Goal: Task Accomplishment & Management: Manage account settings

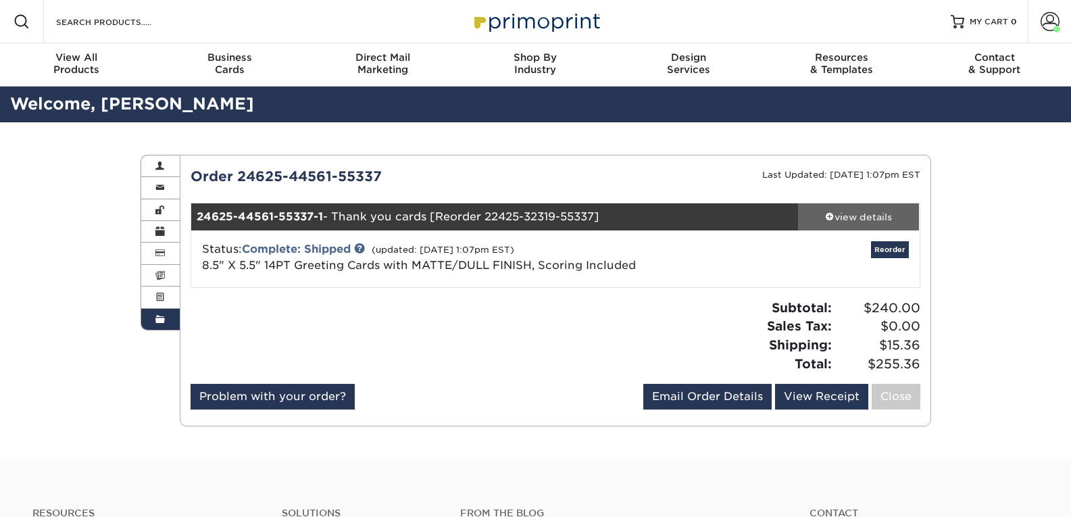
click at [877, 214] on div "view details" at bounding box center [859, 217] width 122 height 14
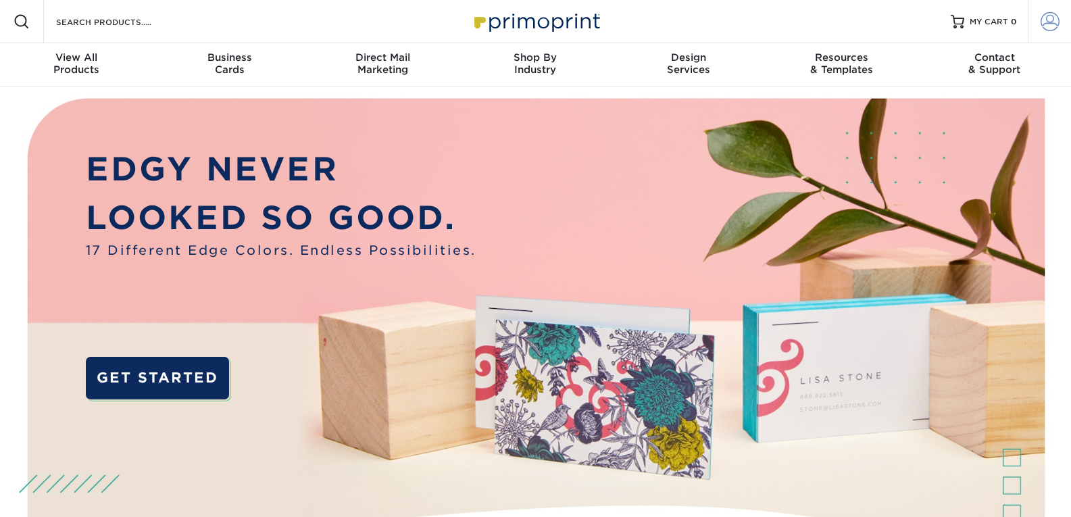
click at [1043, 24] on span at bounding box center [1050, 21] width 19 height 19
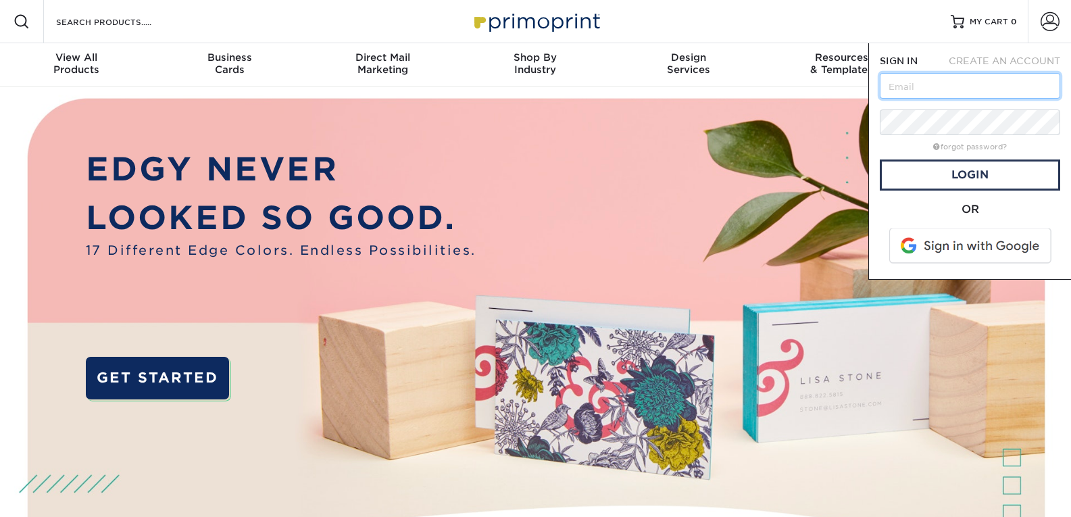
click at [929, 88] on input "text" at bounding box center [970, 86] width 180 height 26
type input "Elizabeth@langhomeexteriors.com"
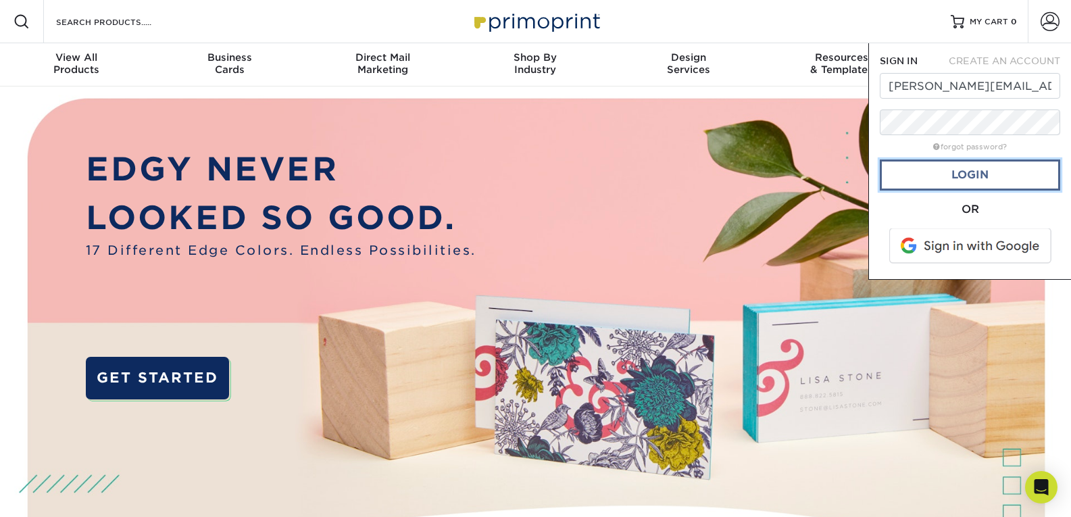
click at [936, 179] on link "Login" at bounding box center [970, 175] width 180 height 31
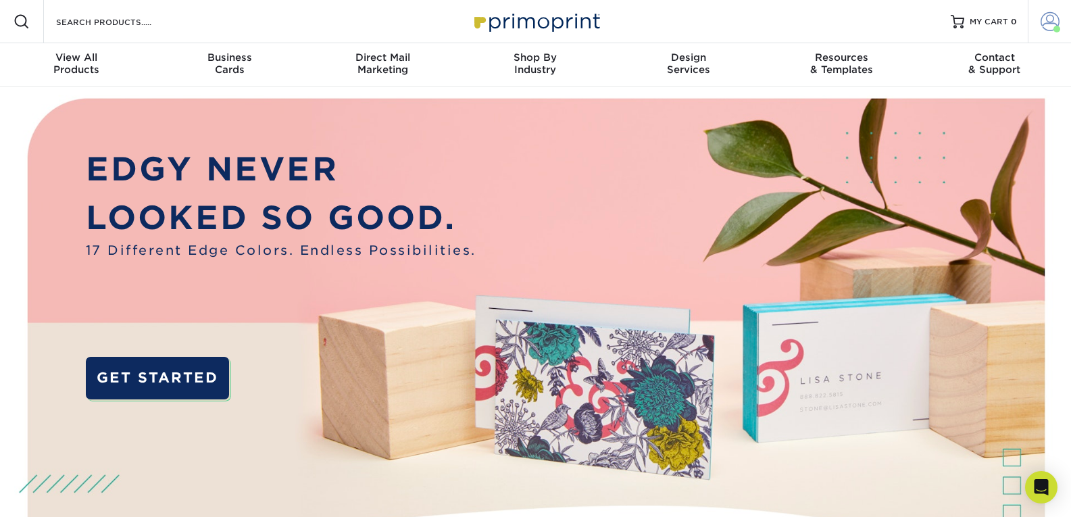
click span
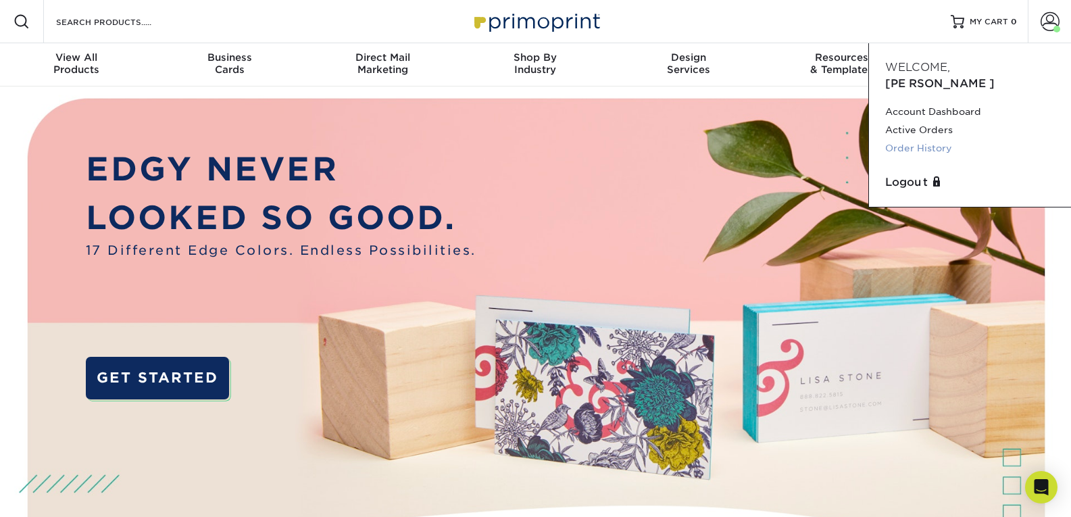
click link "Order History"
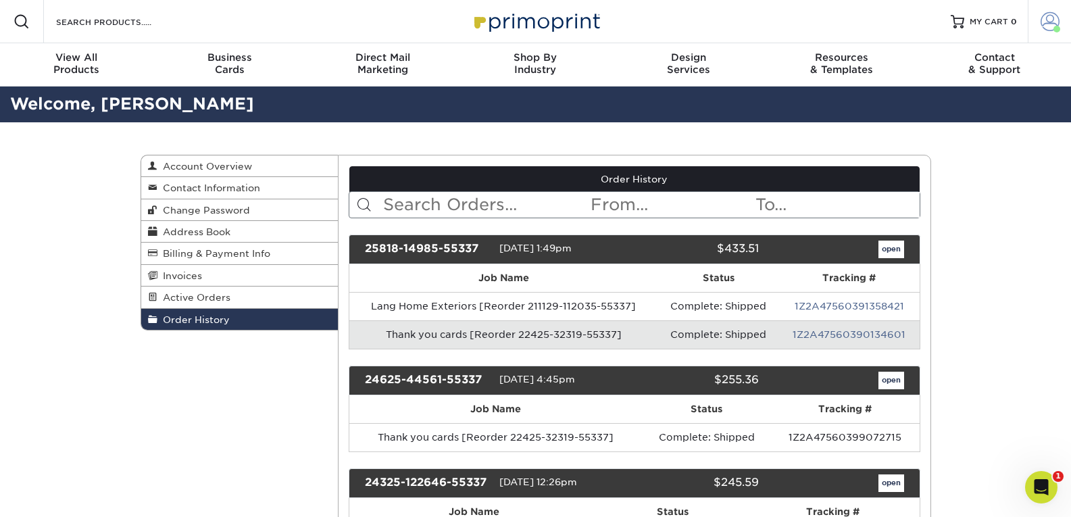
click at [1052, 27] on span at bounding box center [1050, 21] width 19 height 19
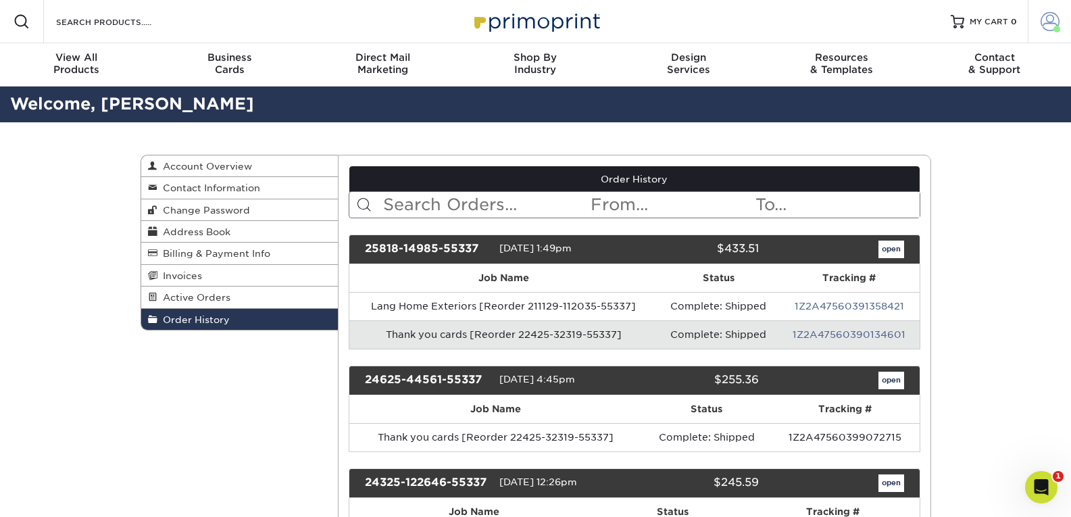
click at [1052, 19] on span at bounding box center [1050, 21] width 19 height 19
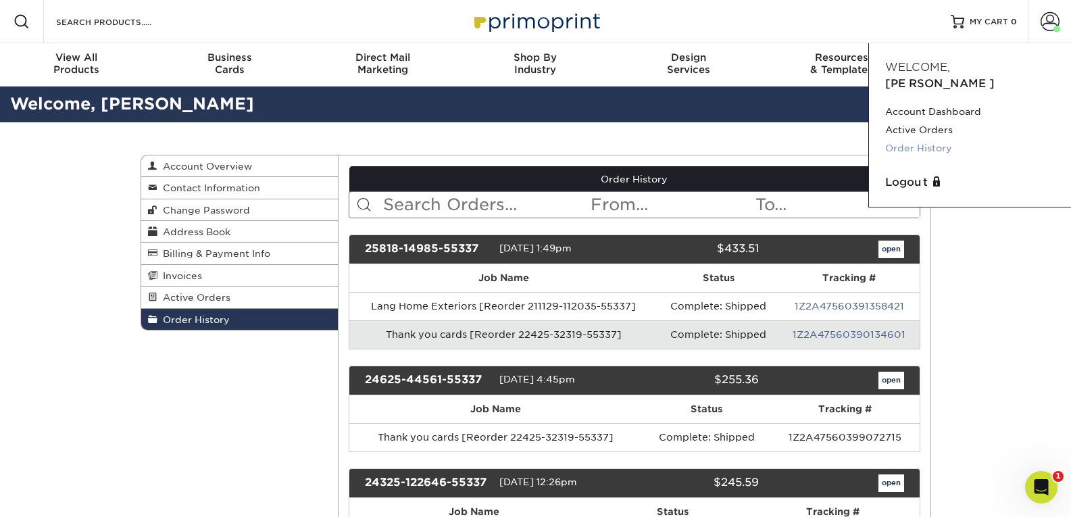
click at [896, 139] on link "Order History" at bounding box center [970, 148] width 170 height 18
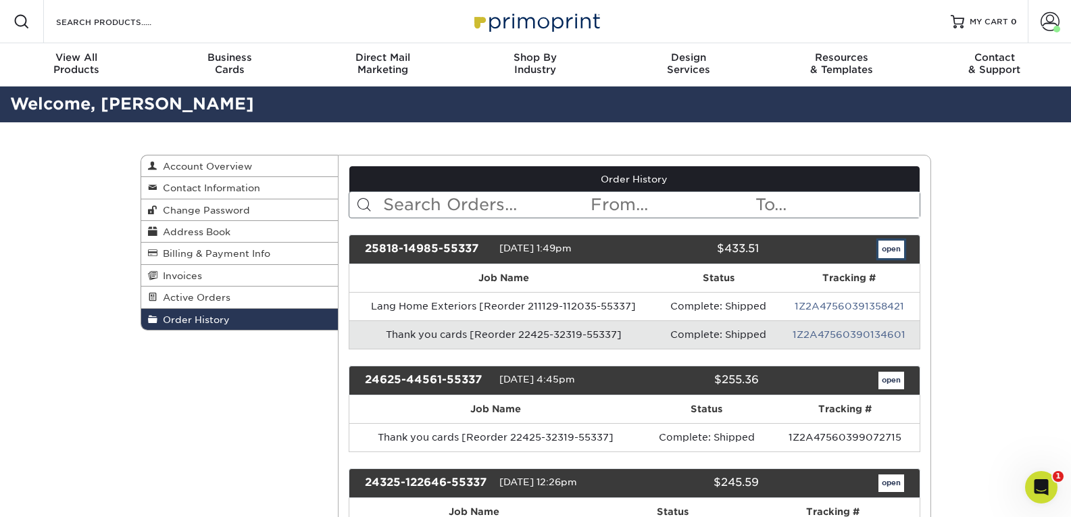
click at [895, 251] on link "open" at bounding box center [892, 250] width 26 height 18
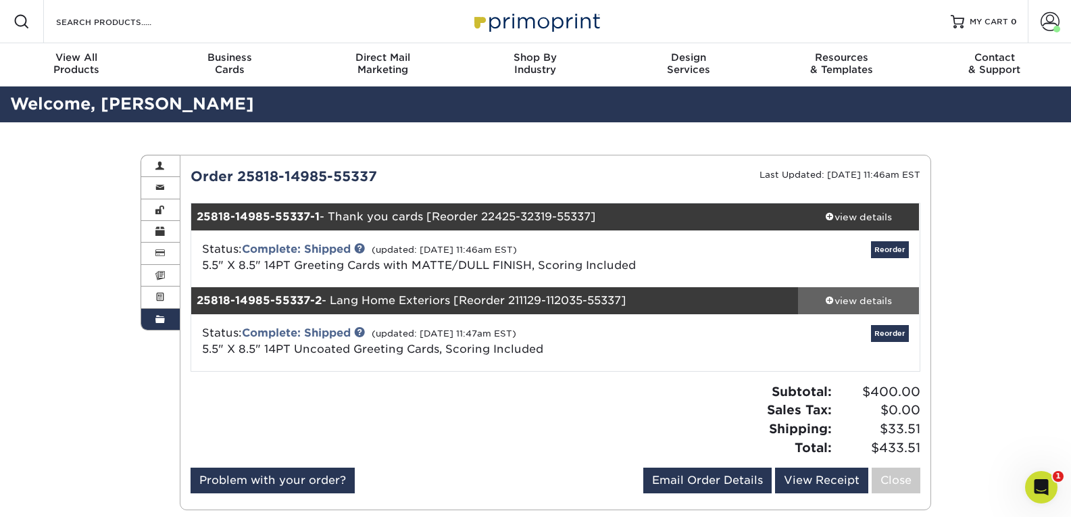
click at [847, 304] on div "view details" at bounding box center [859, 301] width 122 height 14
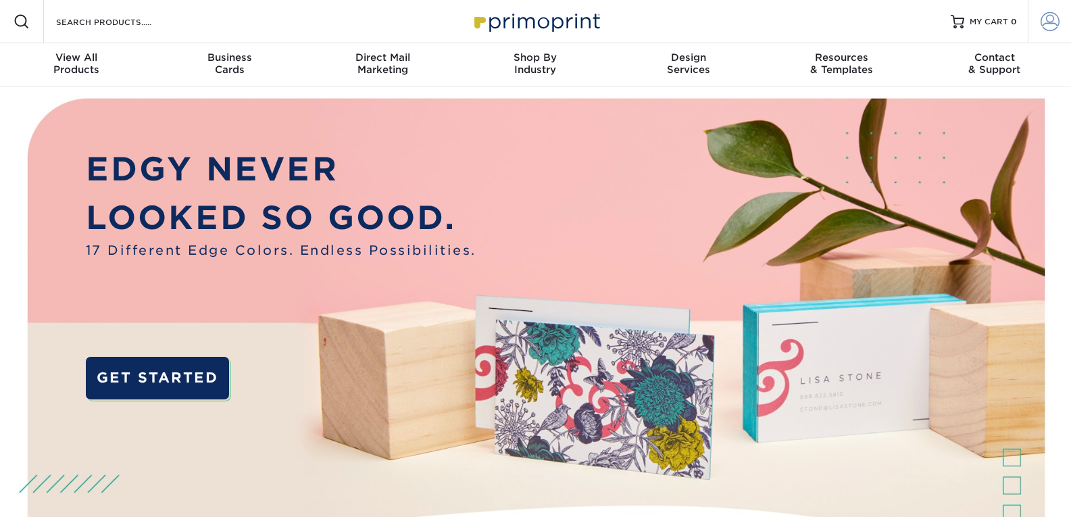
click at [1050, 22] on span at bounding box center [1050, 21] width 19 height 19
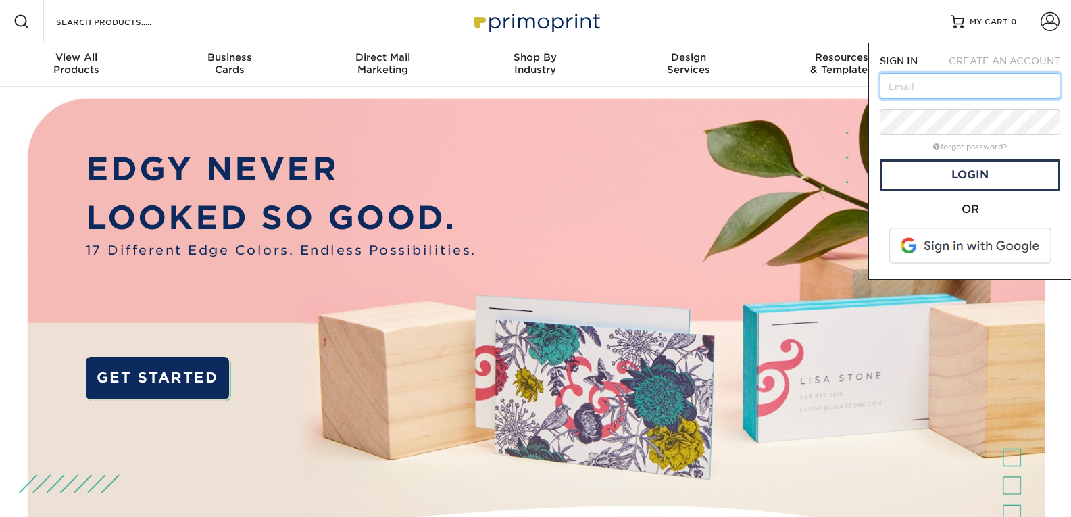
click at [947, 86] on input "text" at bounding box center [970, 86] width 180 height 26
type input "[PERSON_NAME][EMAIL_ADDRESS][DOMAIN_NAME]"
click at [966, 172] on link "Login" at bounding box center [970, 175] width 180 height 31
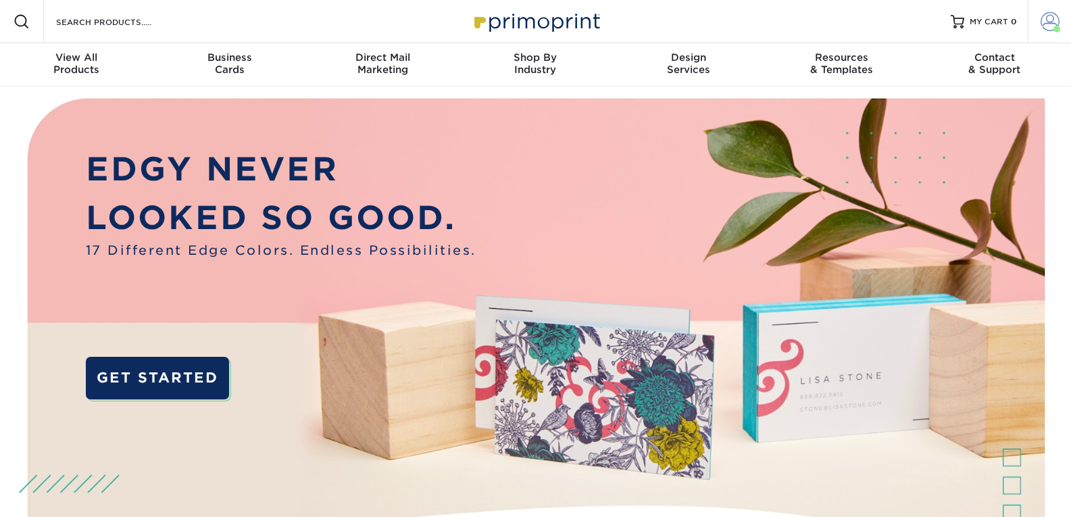
click at [1048, 26] on span at bounding box center [1050, 21] width 19 height 19
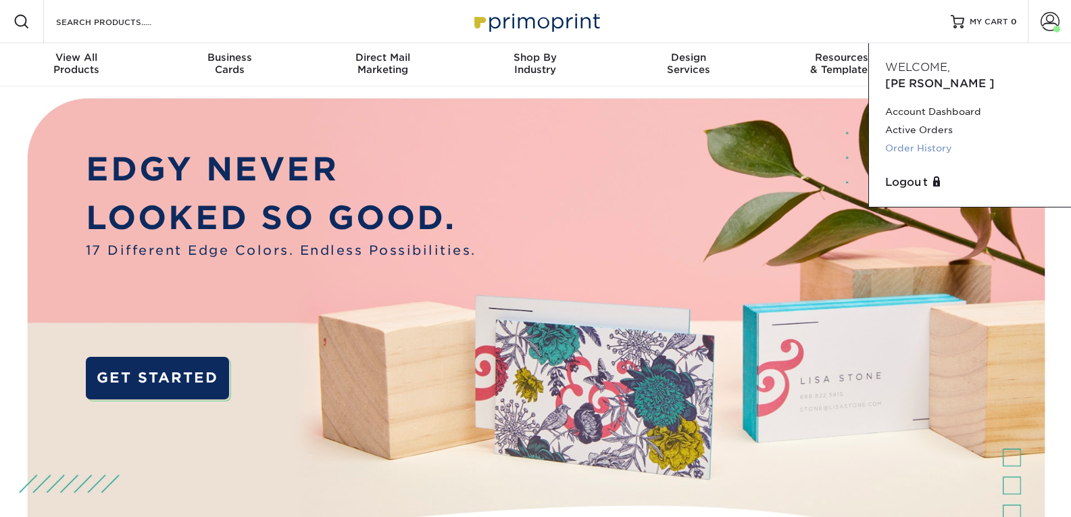
click at [915, 139] on link "Order History" at bounding box center [970, 148] width 170 height 18
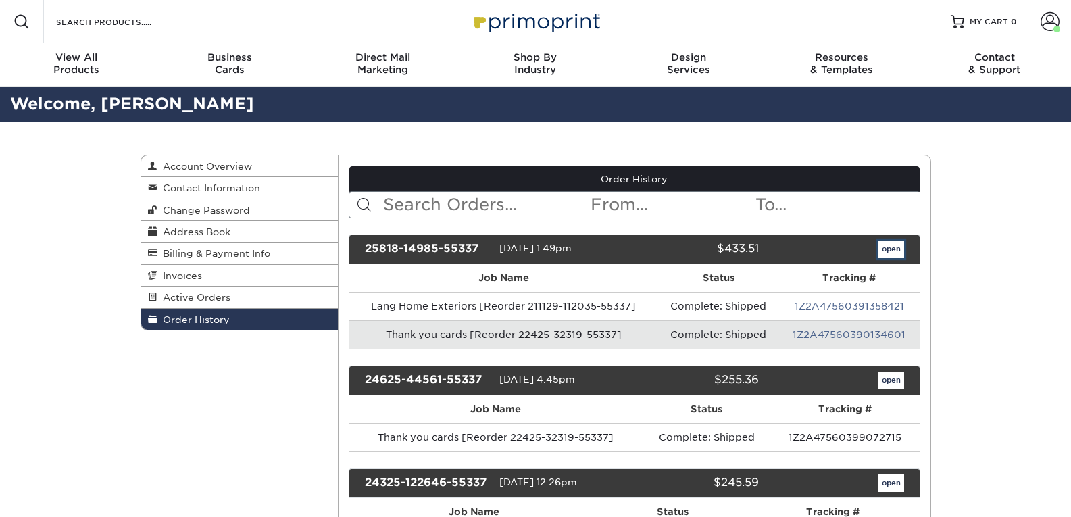
click at [900, 243] on link "open" at bounding box center [892, 250] width 26 height 18
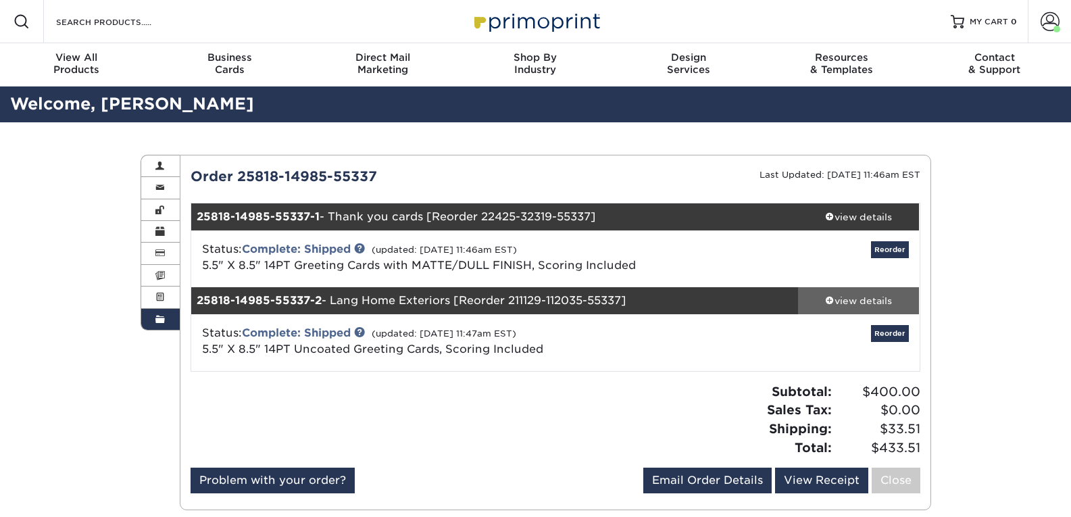
click at [852, 303] on div "view details" at bounding box center [859, 301] width 122 height 14
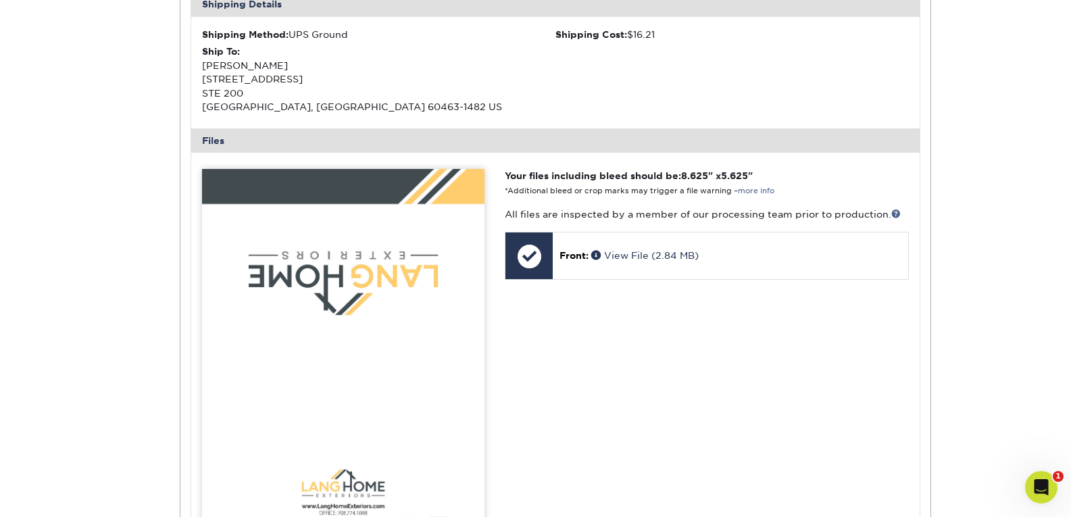
scroll to position [541, 0]
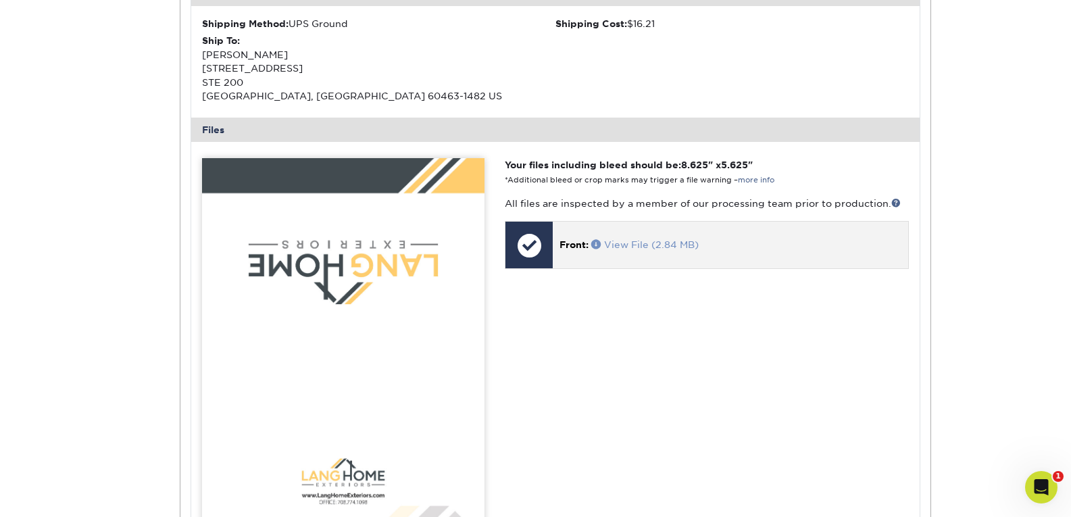
click at [602, 246] on span at bounding box center [597, 243] width 13 height 9
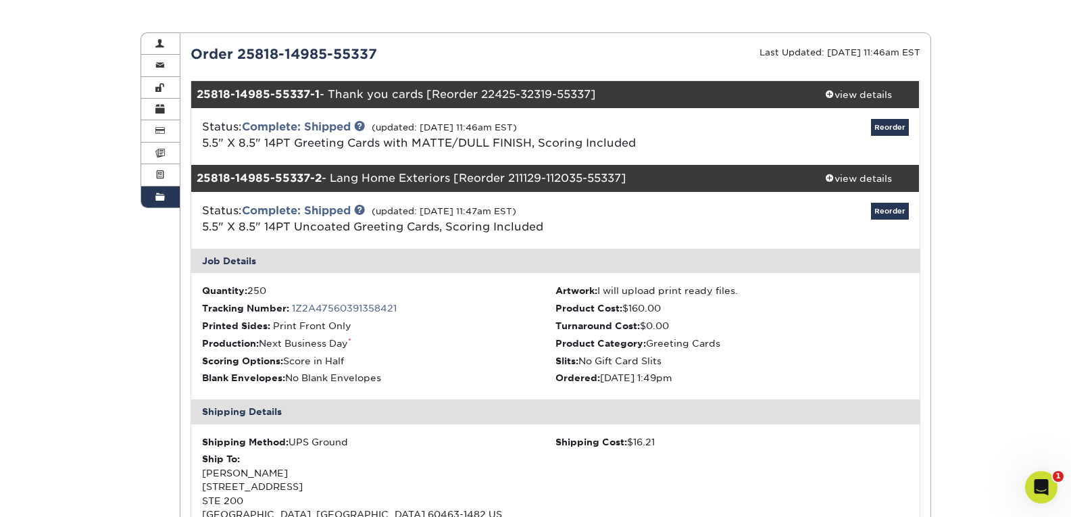
scroll to position [0, 0]
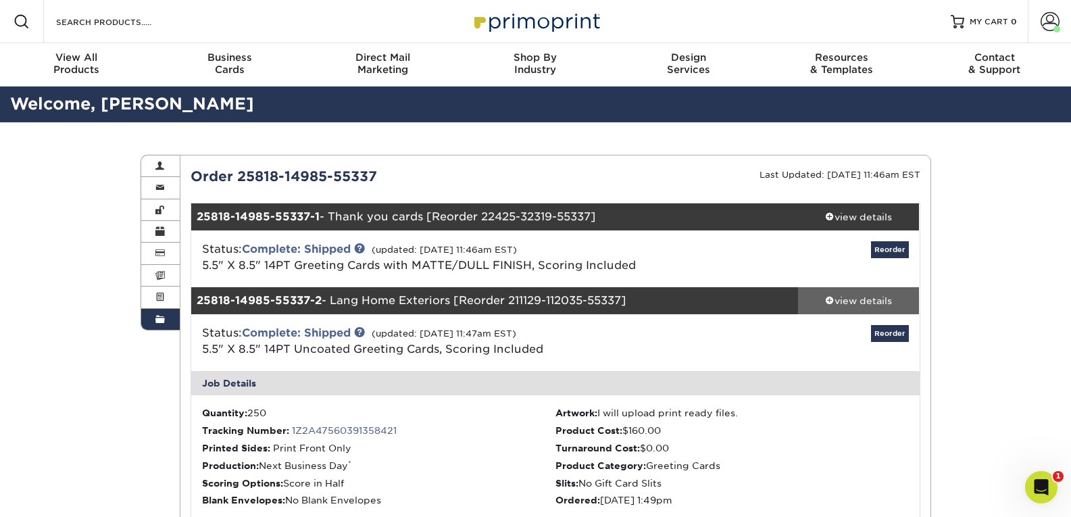
click at [845, 302] on div "view details" at bounding box center [859, 301] width 122 height 14
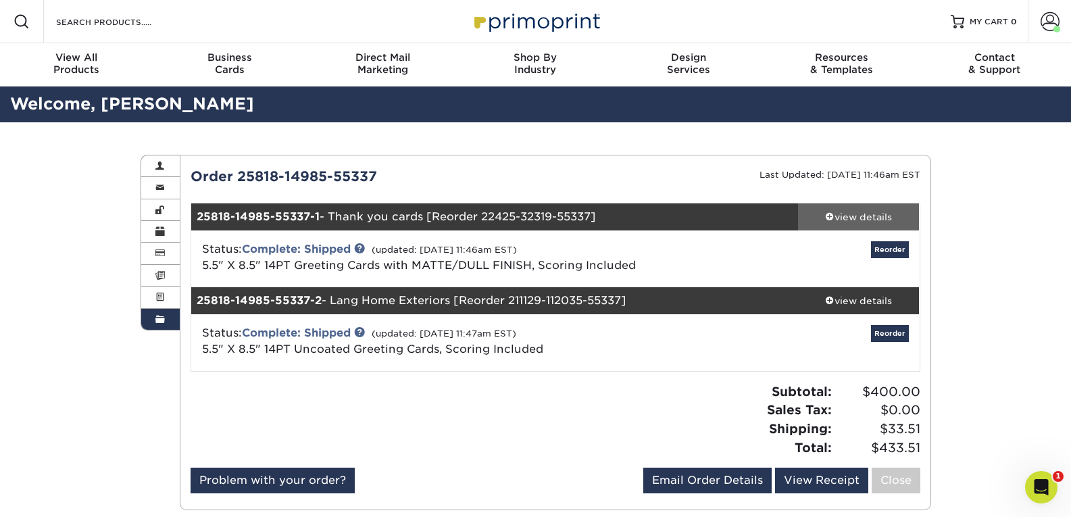
click at [830, 218] on span at bounding box center [829, 216] width 9 height 9
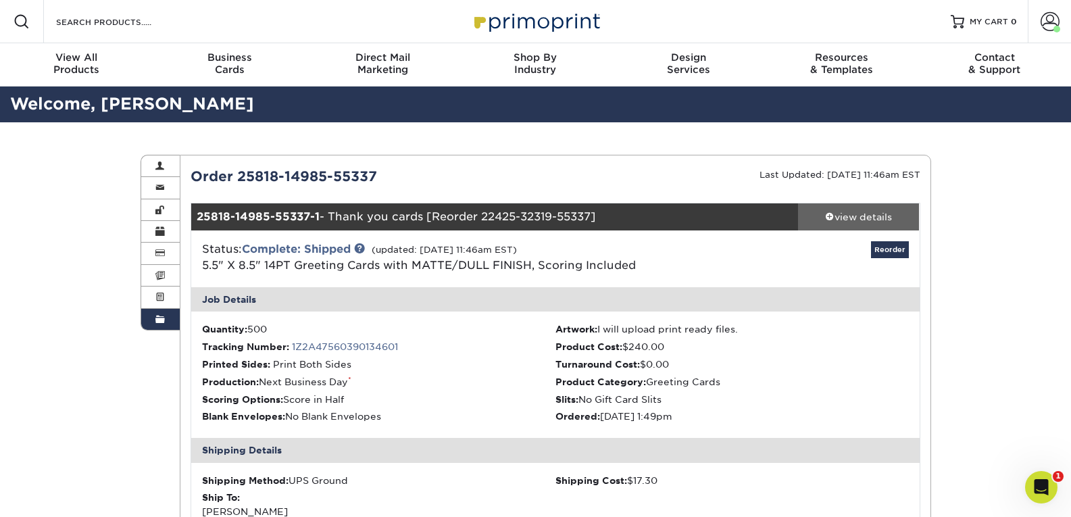
click at [826, 215] on span at bounding box center [829, 216] width 9 height 9
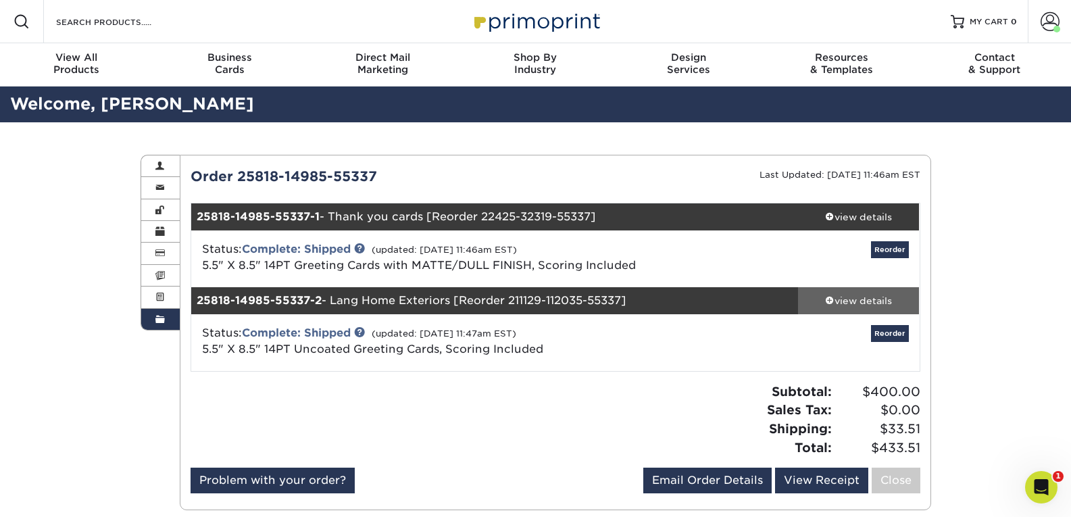
click at [825, 300] on span at bounding box center [829, 299] width 9 height 9
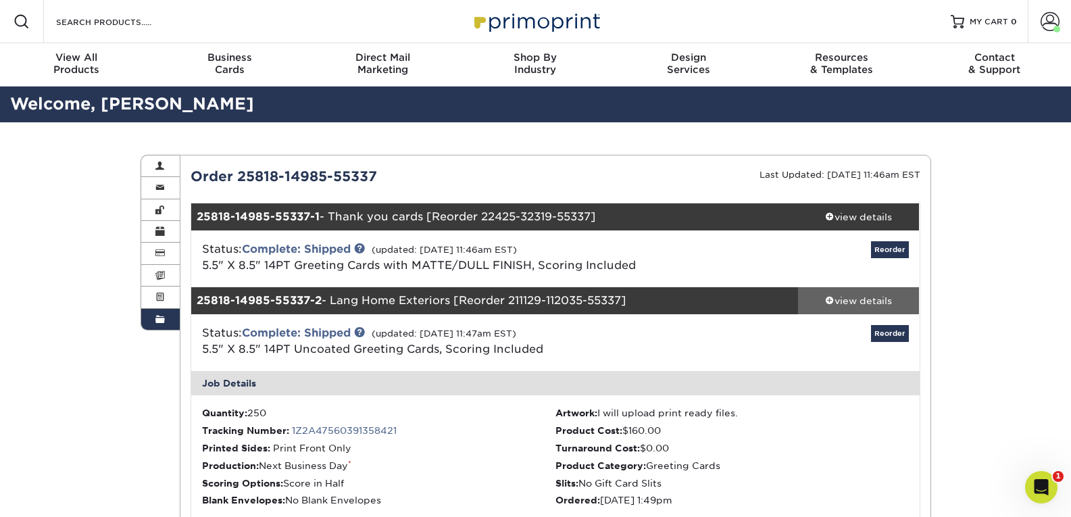
click at [825, 302] on span at bounding box center [829, 299] width 9 height 9
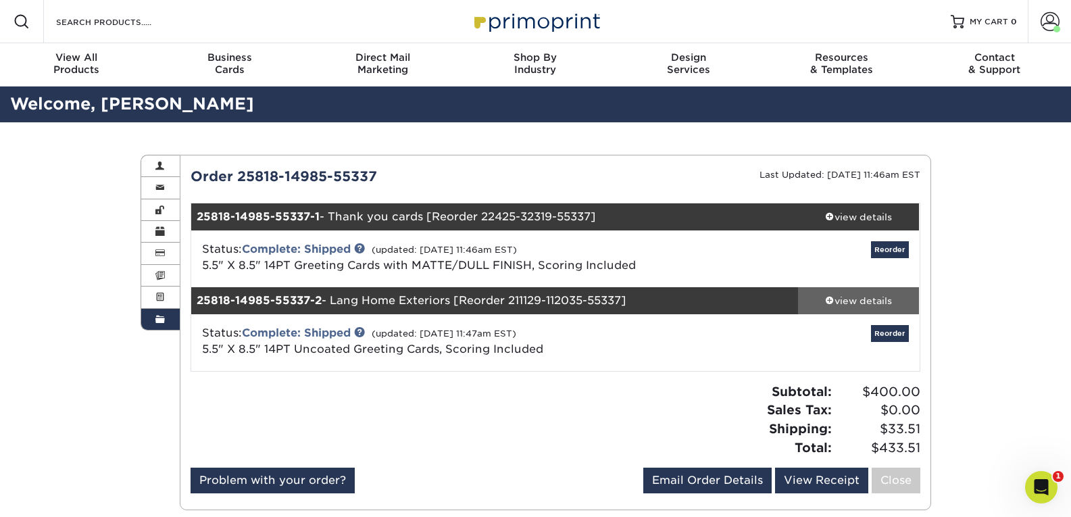
click at [862, 297] on div "view details" at bounding box center [859, 301] width 122 height 14
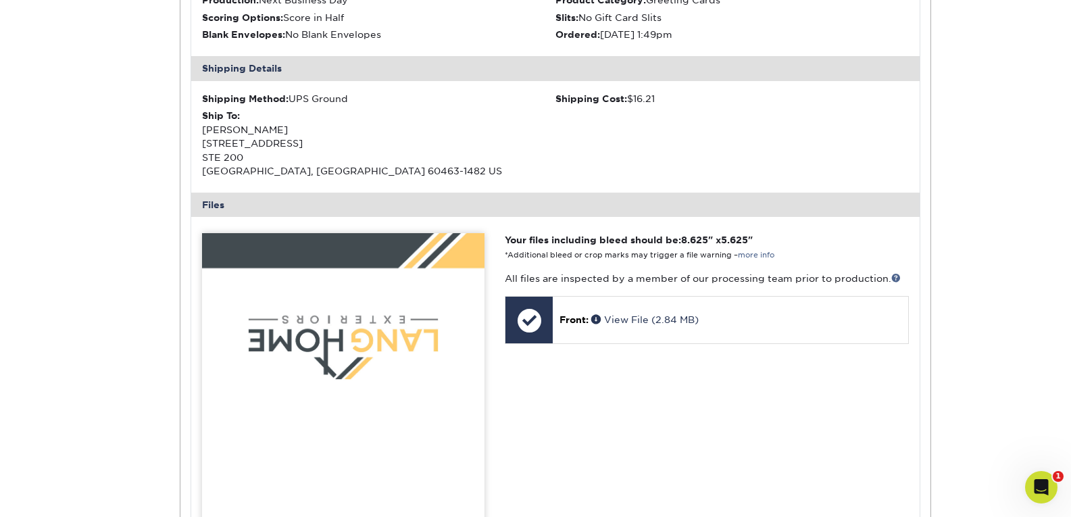
scroll to position [473, 0]
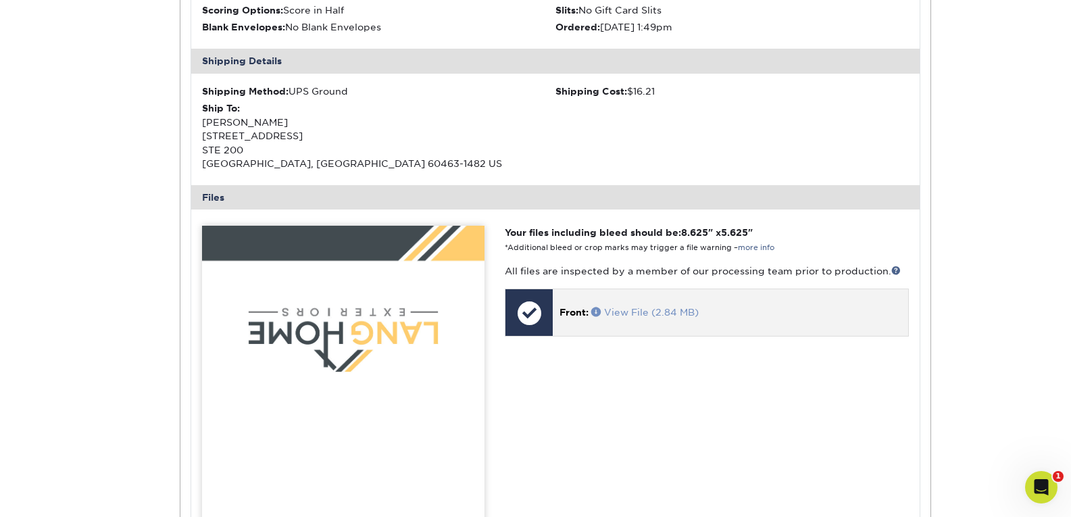
click at [595, 311] on span at bounding box center [597, 311] width 13 height 9
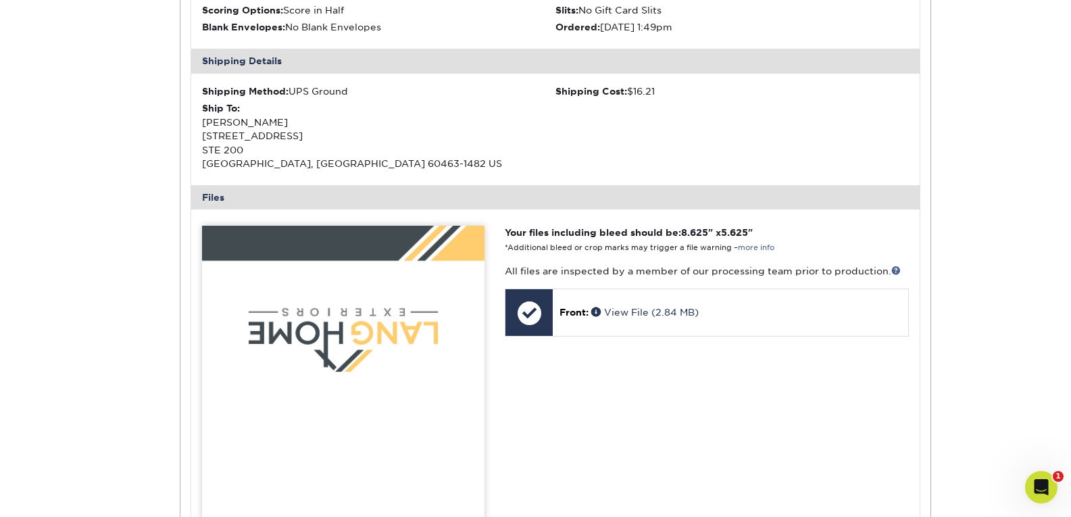
scroll to position [0, 0]
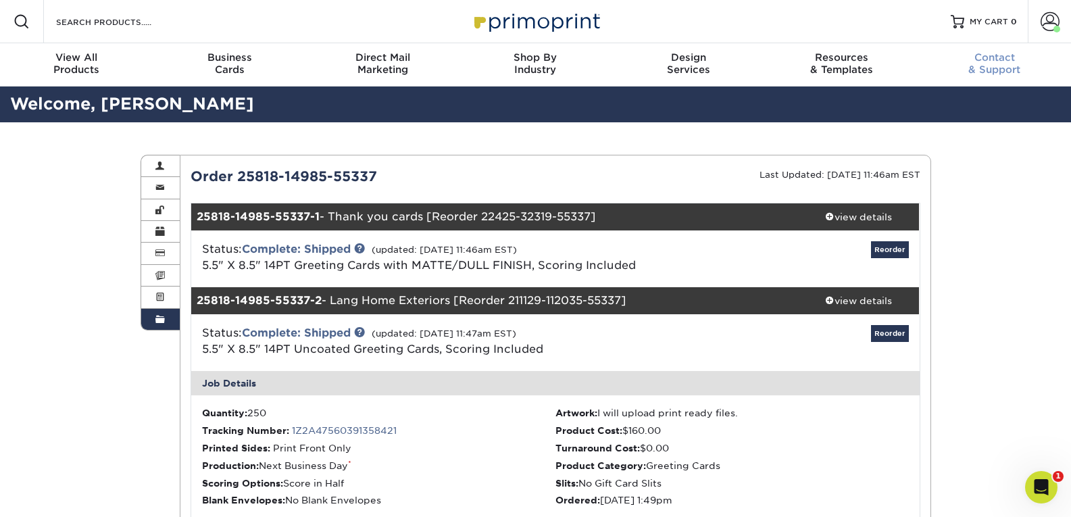
click at [985, 67] on div "Contact & Support" at bounding box center [995, 63] width 153 height 24
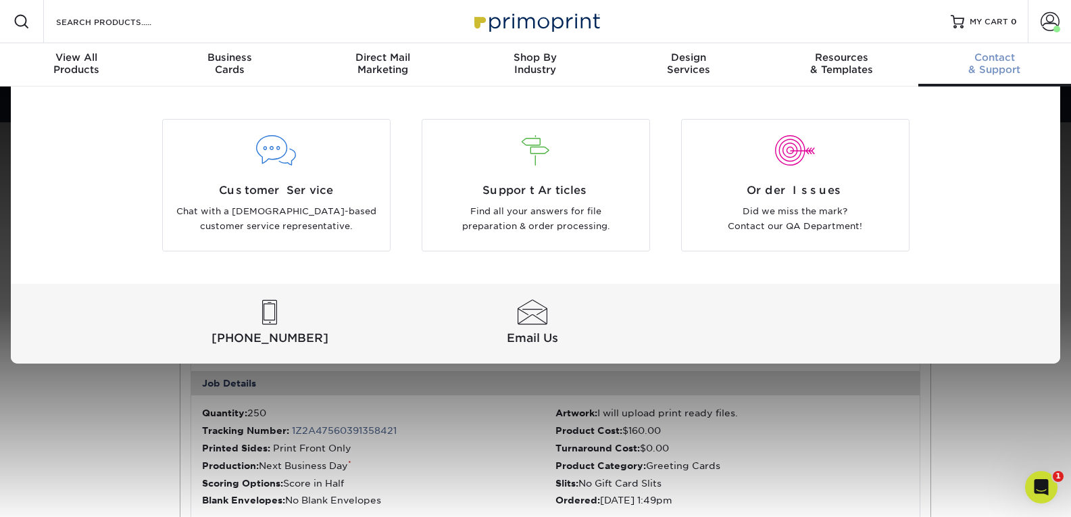
click at [988, 70] on div "Contact & Support" at bounding box center [995, 63] width 153 height 24
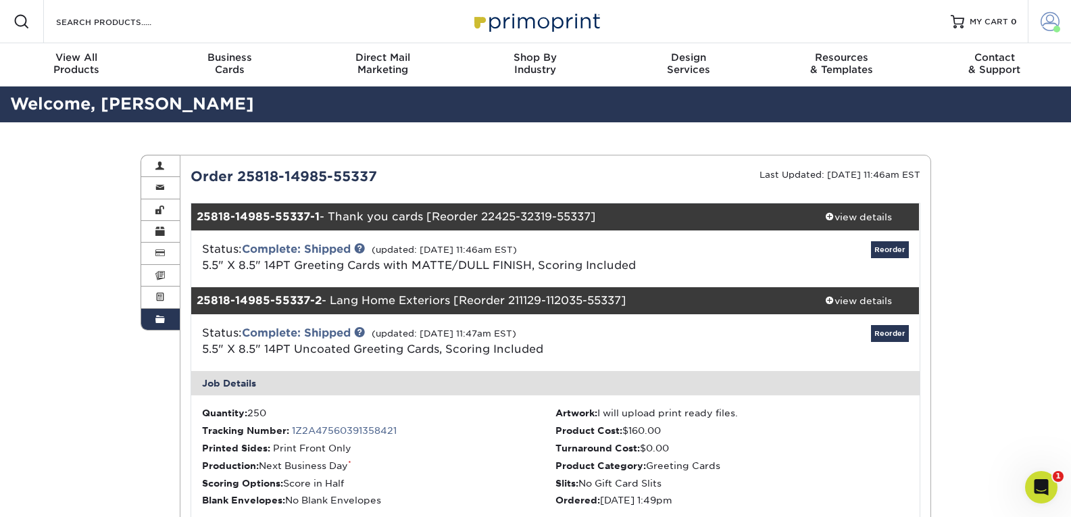
click at [1041, 27] on span at bounding box center [1050, 21] width 19 height 19
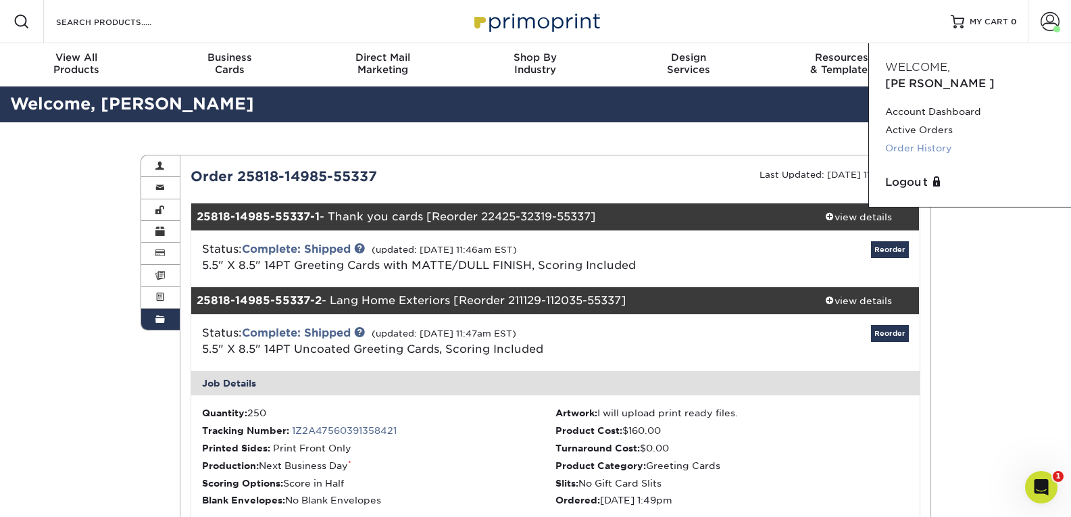
click at [918, 139] on link "Order History" at bounding box center [970, 148] width 170 height 18
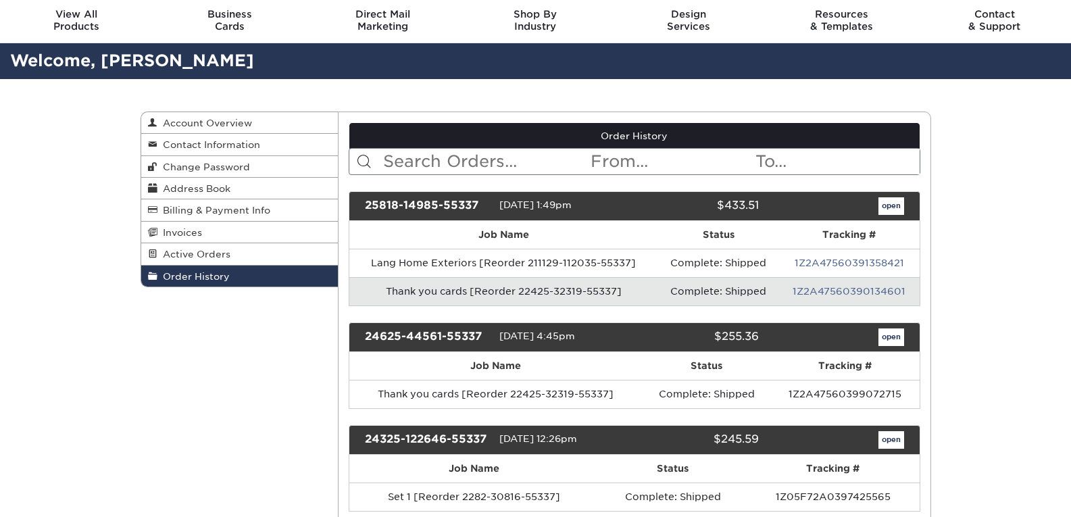
scroll to position [68, 0]
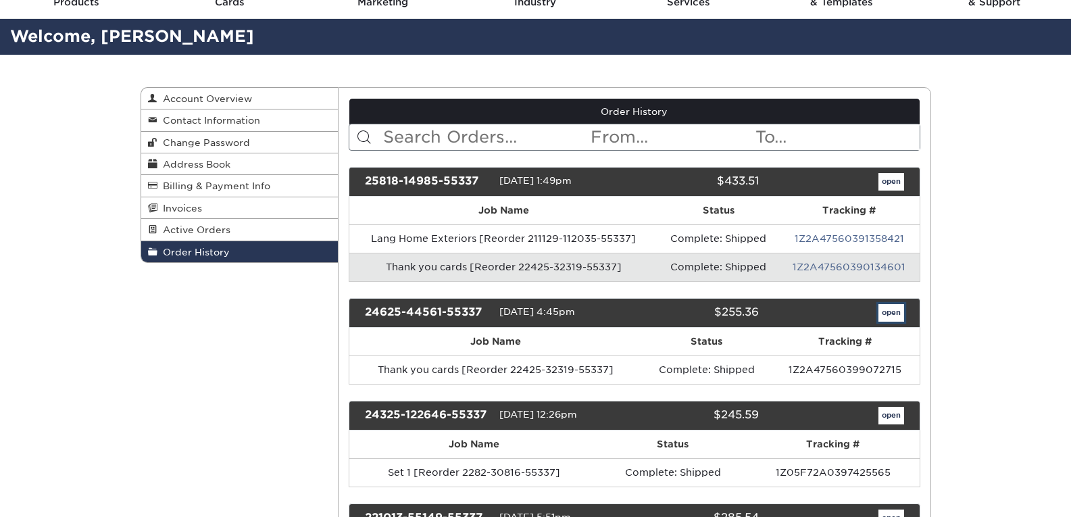
click at [895, 314] on link "open" at bounding box center [892, 313] width 26 height 18
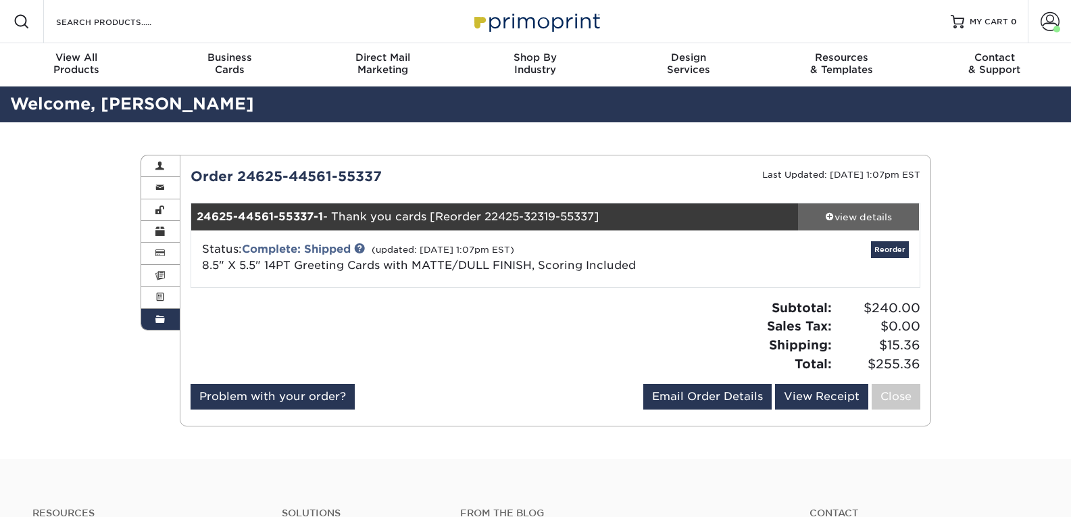
click at [850, 218] on div "view details" at bounding box center [859, 217] width 122 height 14
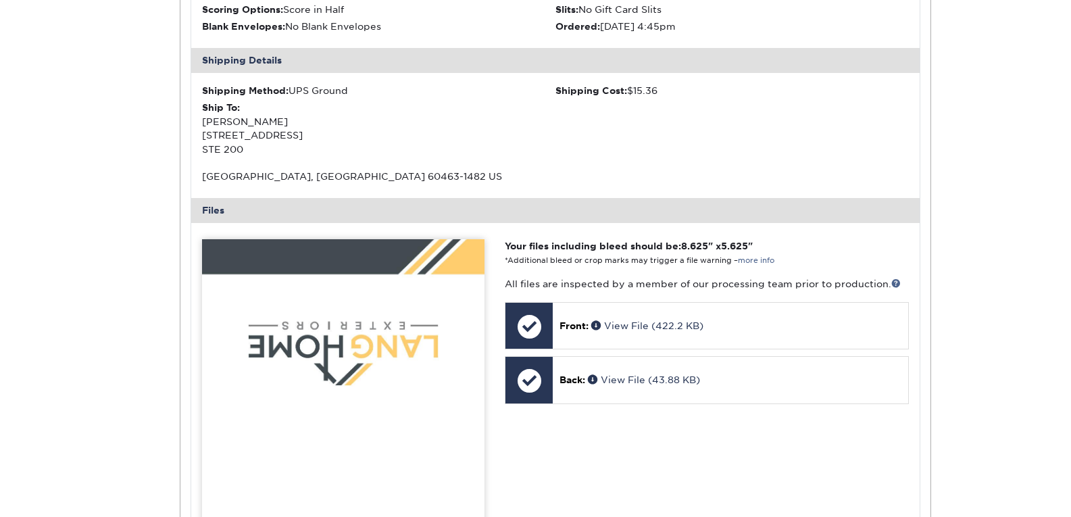
scroll to position [541, 0]
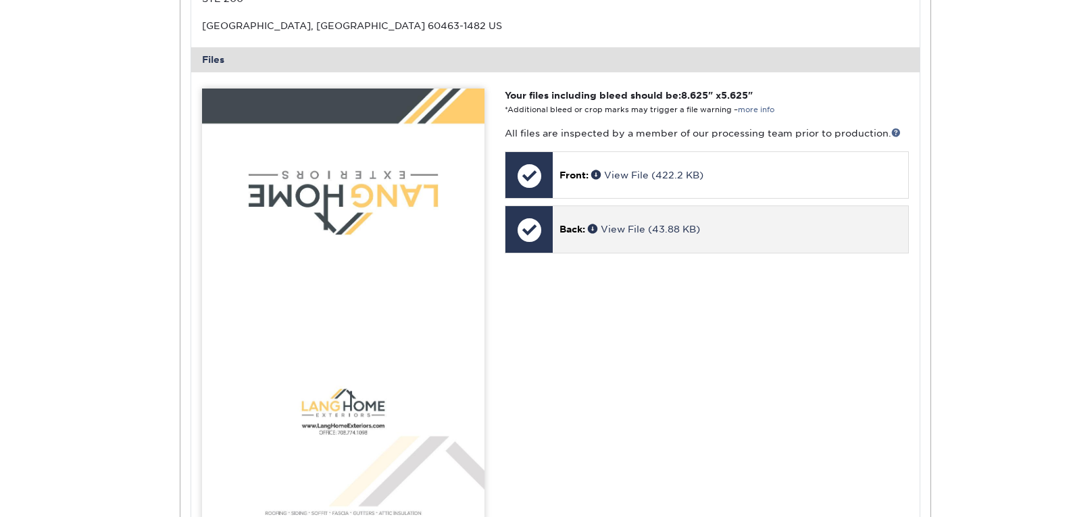
click at [575, 238] on div "Back: View File (43.88 KB)" at bounding box center [730, 229] width 355 height 46
click at [715, 222] on div "Back: View File (43.88 KB)" at bounding box center [730, 229] width 355 height 46
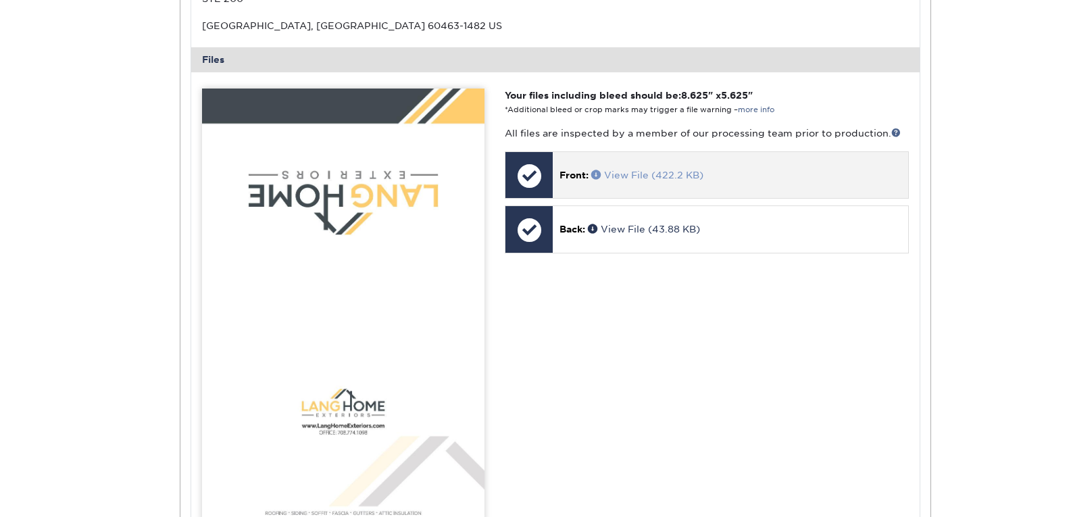
click at [699, 176] on link "View File (422.2 KB)" at bounding box center [647, 175] width 112 height 11
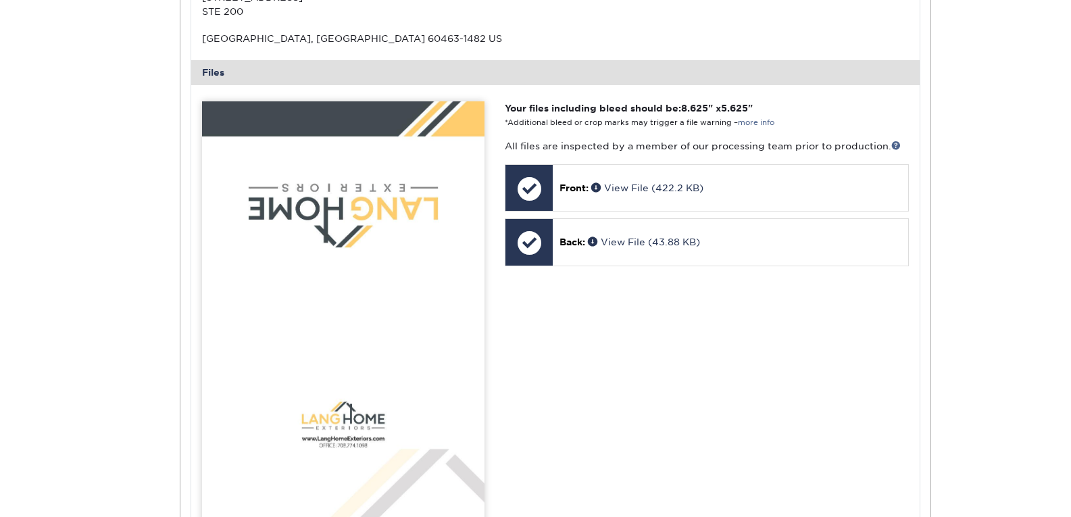
scroll to position [406, 0]
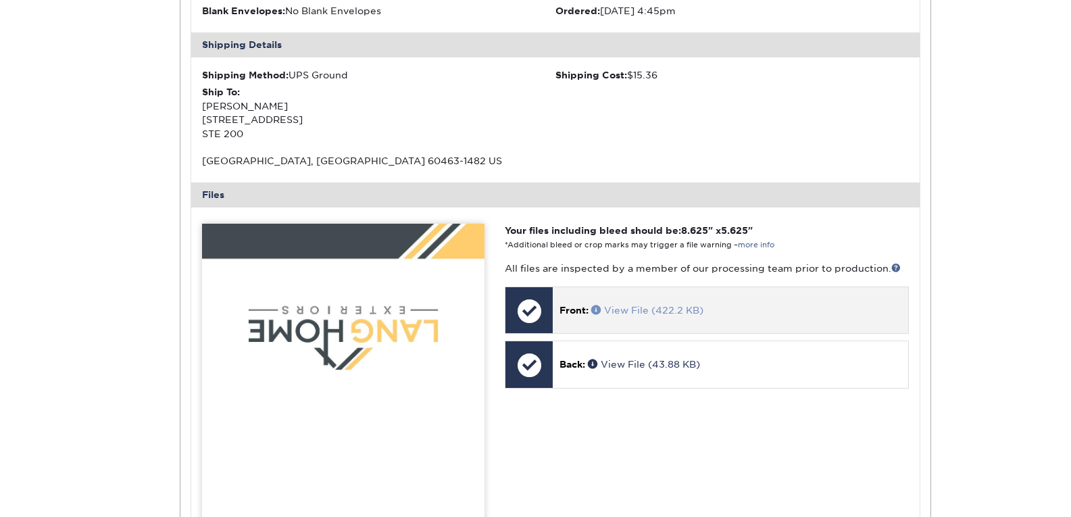
click at [696, 305] on link "View File (422.2 KB)" at bounding box center [647, 310] width 112 height 11
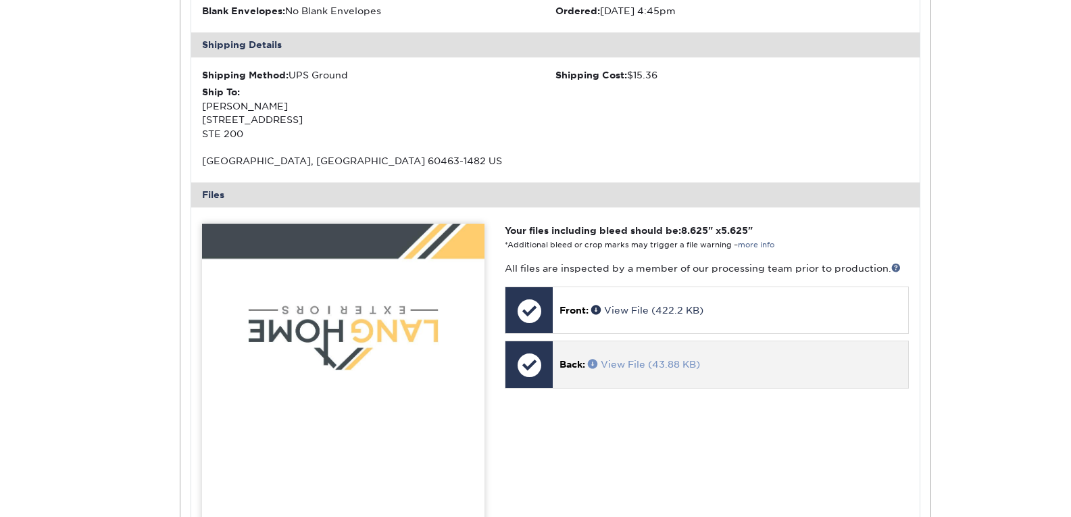
click at [601, 360] on span at bounding box center [594, 363] width 13 height 9
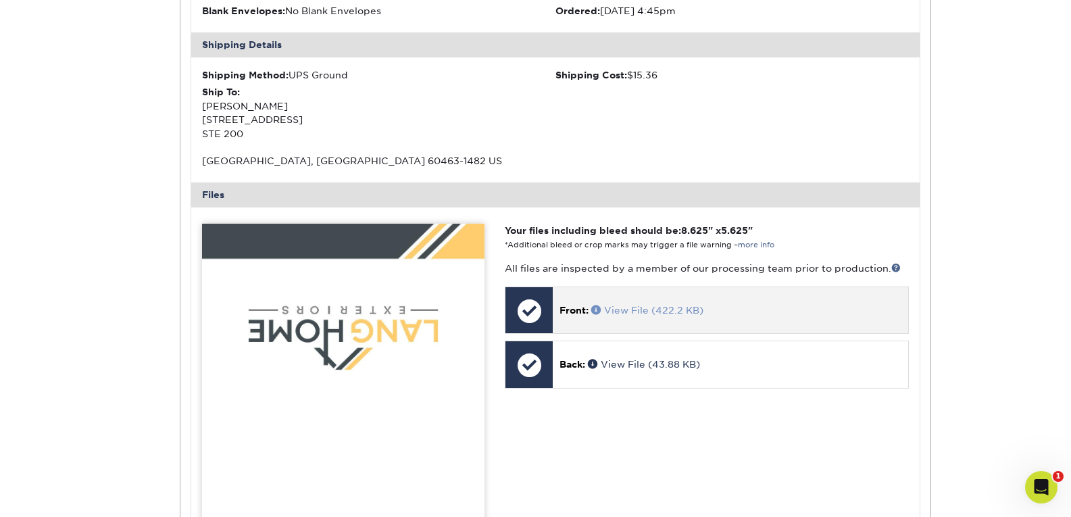
click at [596, 312] on span at bounding box center [597, 309] width 13 height 9
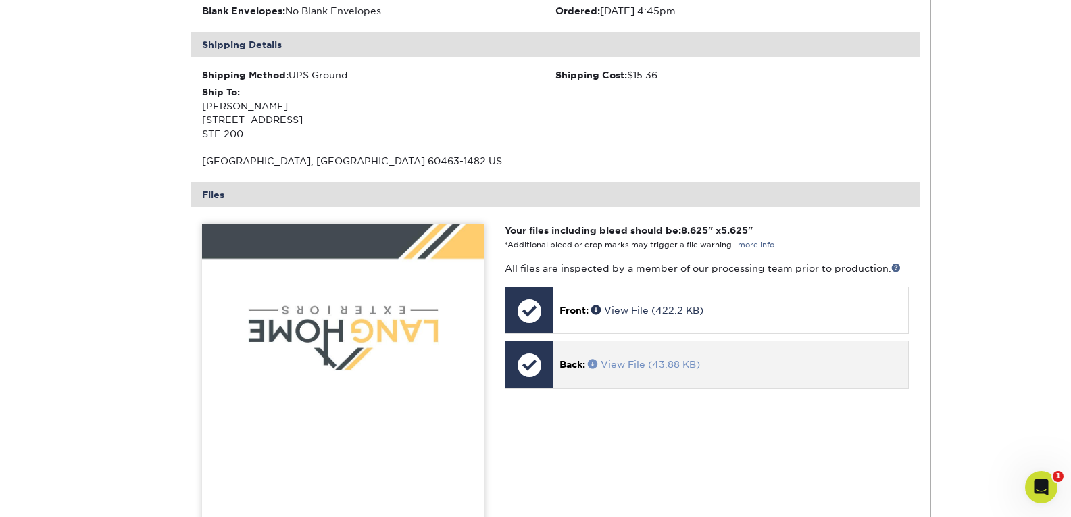
click at [595, 366] on span at bounding box center [594, 363] width 13 height 9
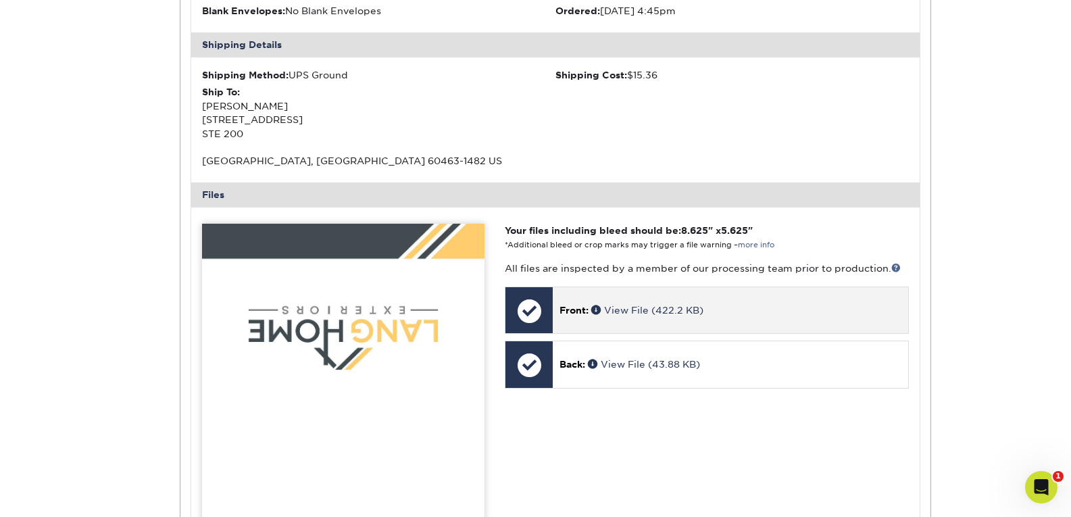
click at [577, 313] on span "Front:" at bounding box center [574, 310] width 29 height 11
click at [597, 310] on span at bounding box center [597, 309] width 13 height 9
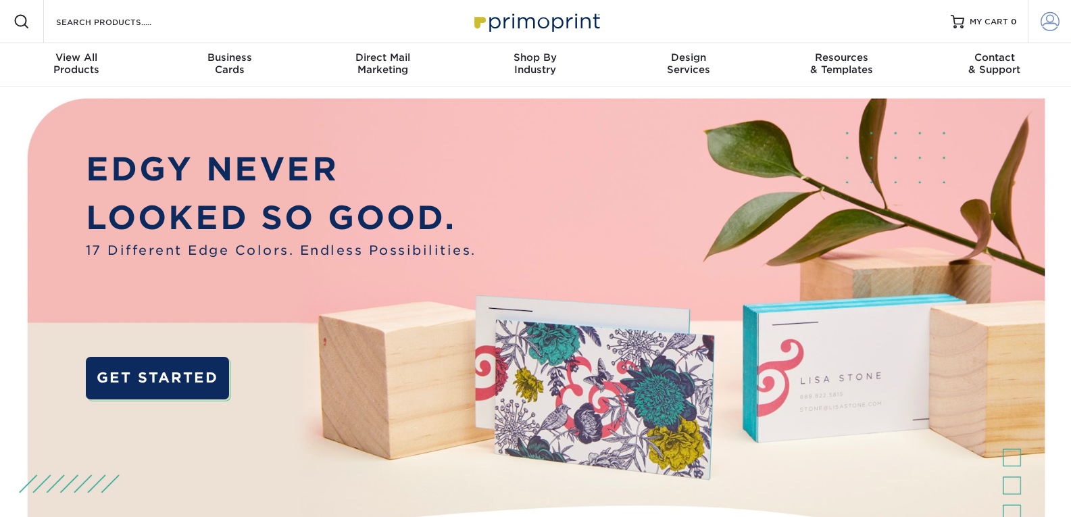
click at [1050, 28] on span at bounding box center [1050, 21] width 19 height 19
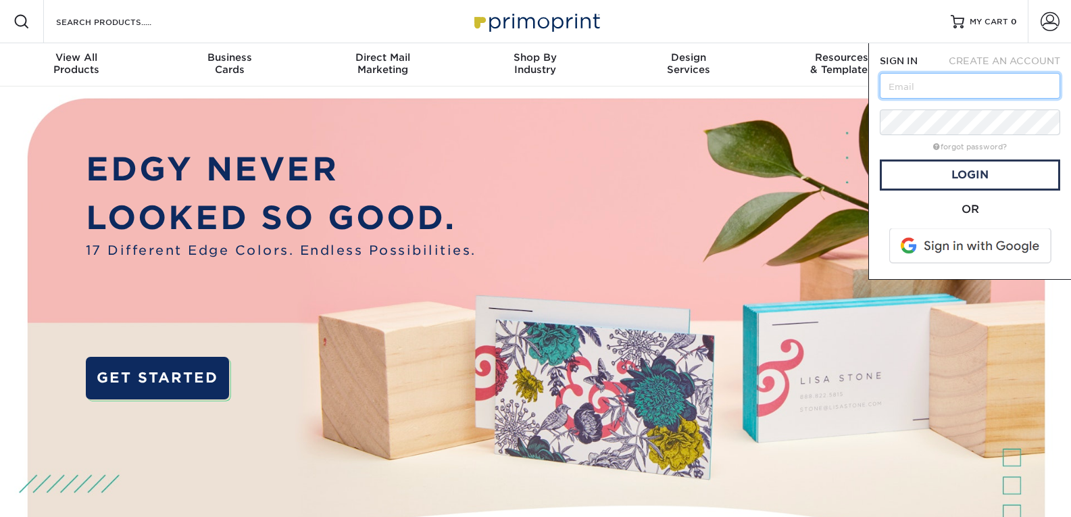
click at [957, 83] on input "text" at bounding box center [970, 86] width 180 height 26
click at [925, 91] on input "text" at bounding box center [970, 86] width 180 height 26
type input "Elizabeth@langhomeexteriors.com"
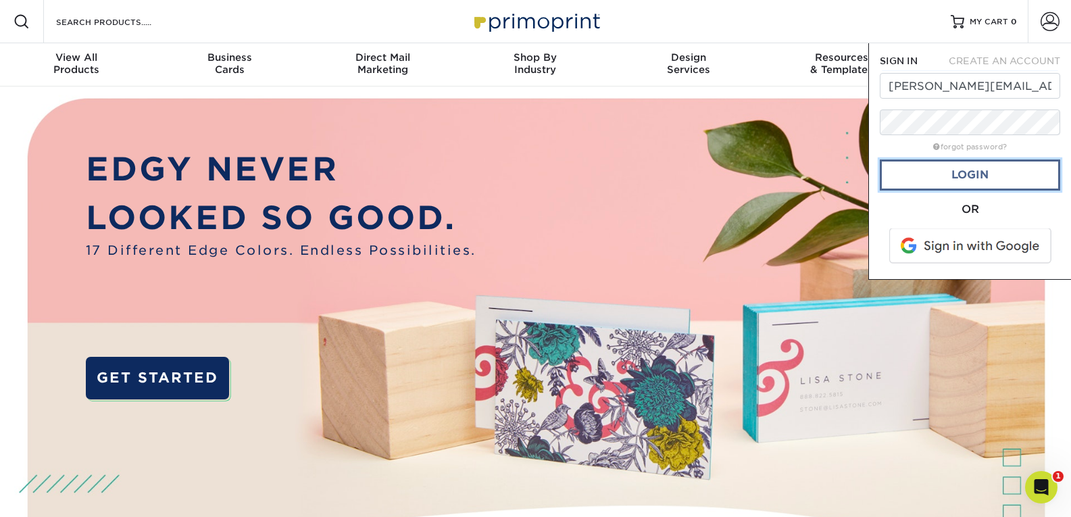
click at [956, 176] on link "Login" at bounding box center [970, 175] width 180 height 31
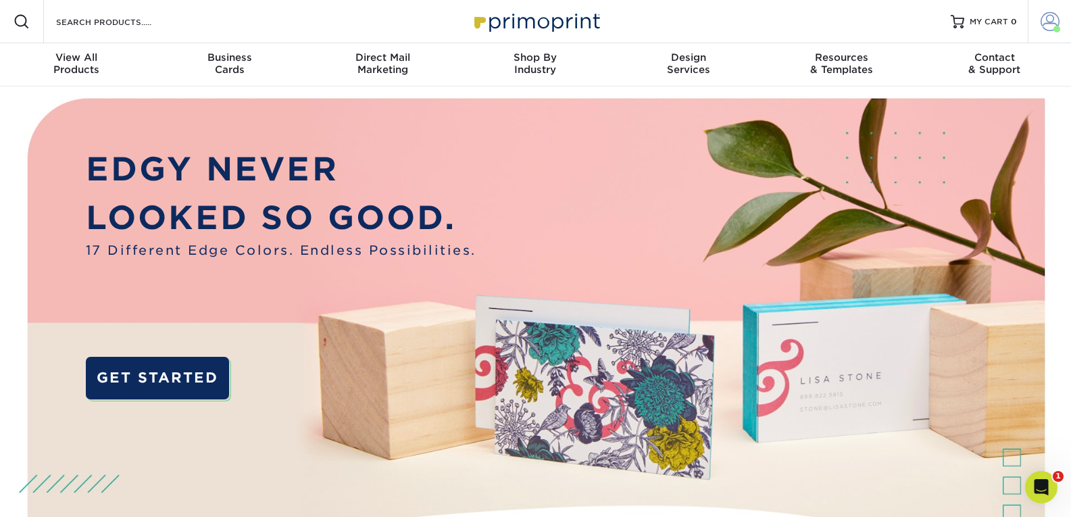
click at [1044, 27] on span at bounding box center [1050, 21] width 19 height 19
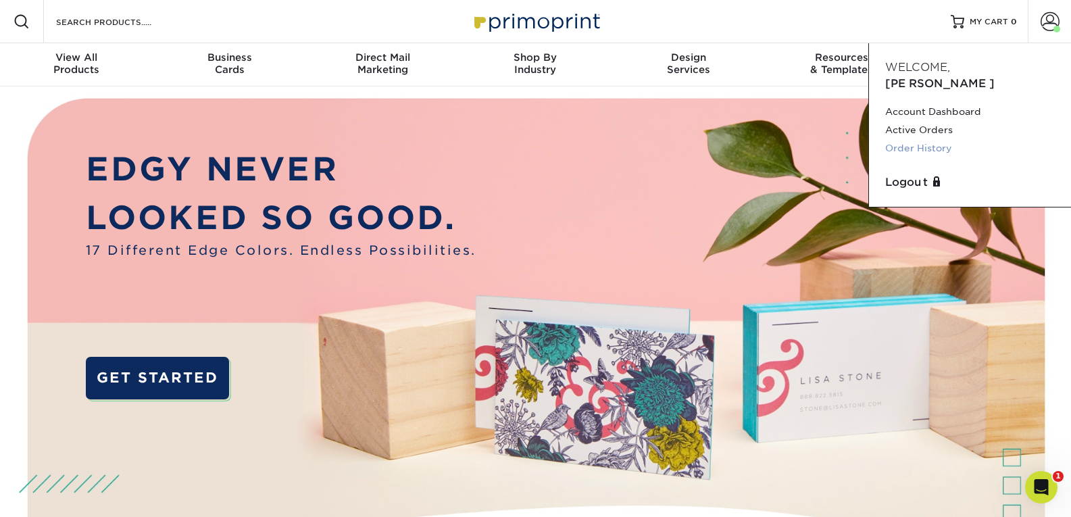
click at [922, 139] on link "Order History" at bounding box center [970, 148] width 170 height 18
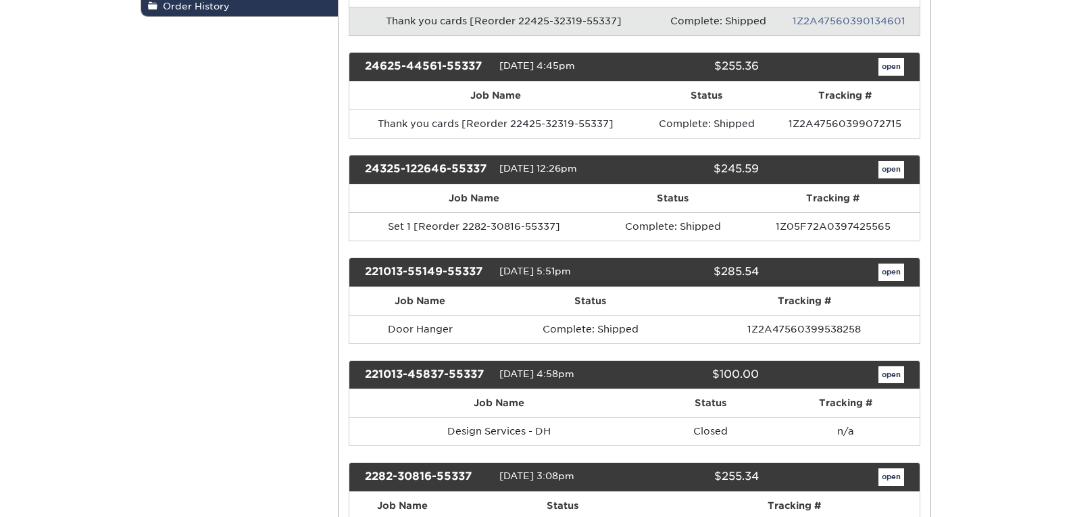
scroll to position [338, 0]
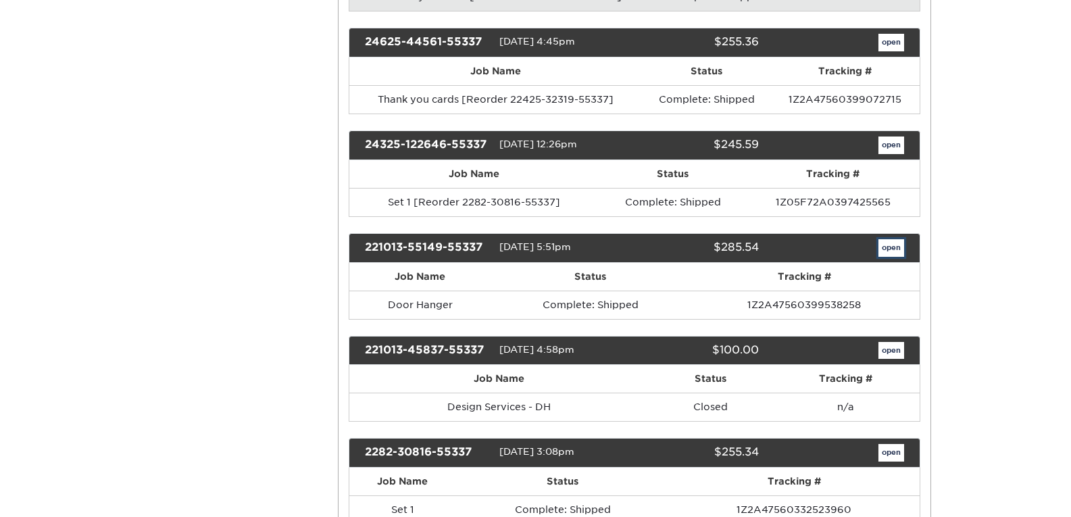
click at [890, 245] on link "open" at bounding box center [892, 248] width 26 height 18
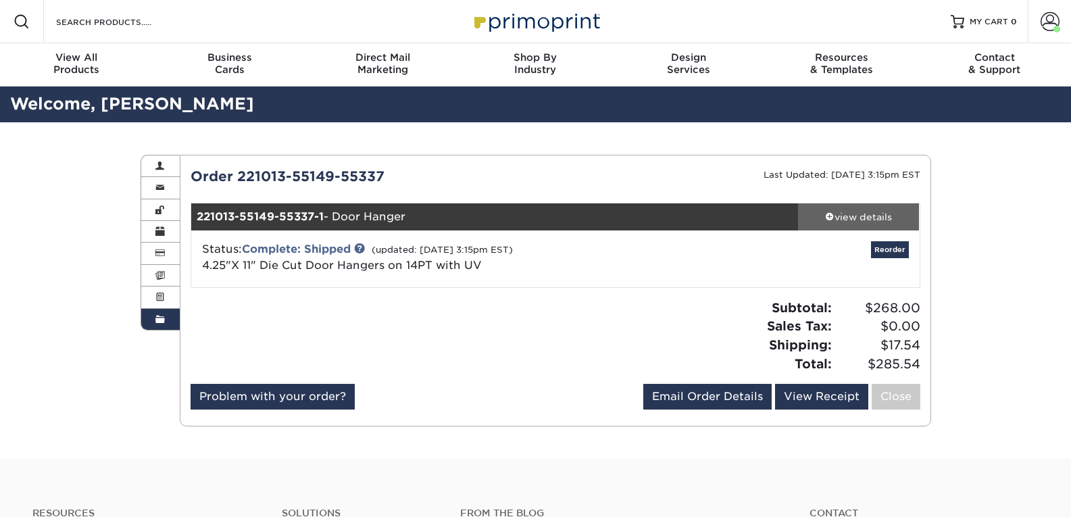
click at [863, 218] on div "view details" at bounding box center [859, 217] width 122 height 14
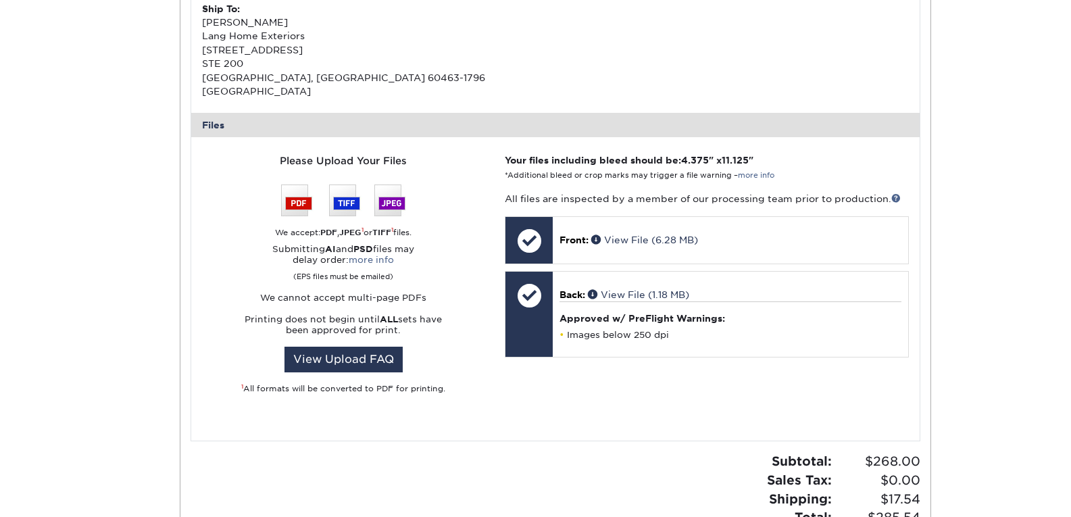
scroll to position [473, 0]
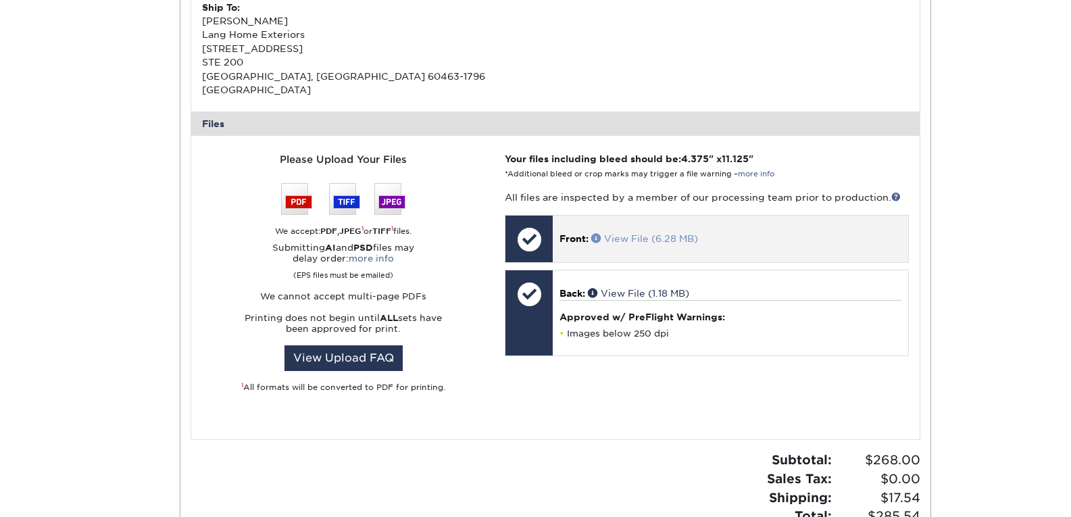
click at [598, 233] on span at bounding box center [597, 237] width 13 height 9
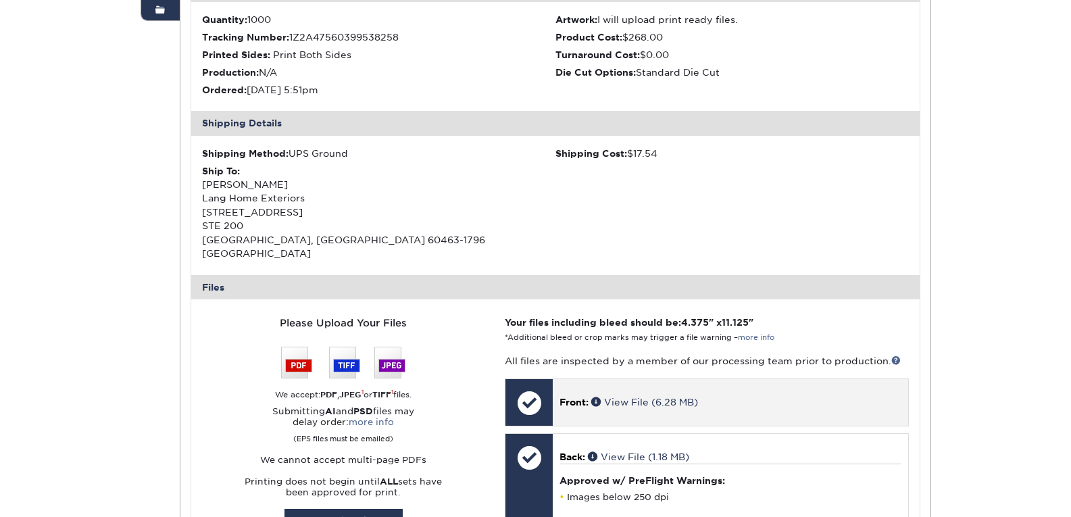
scroll to position [406, 0]
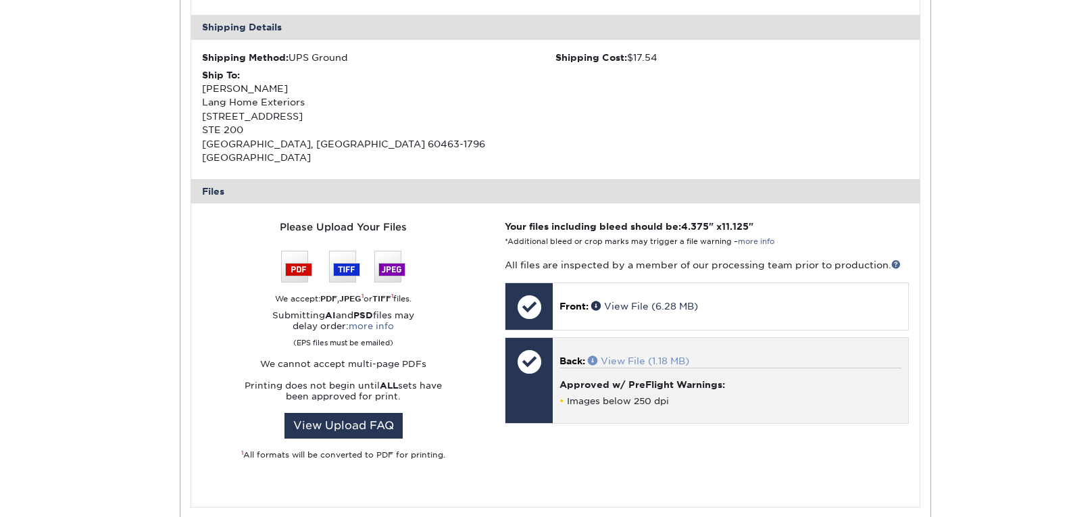
click at [594, 356] on span at bounding box center [594, 360] width 13 height 9
